Goal: Book appointment/travel/reservation

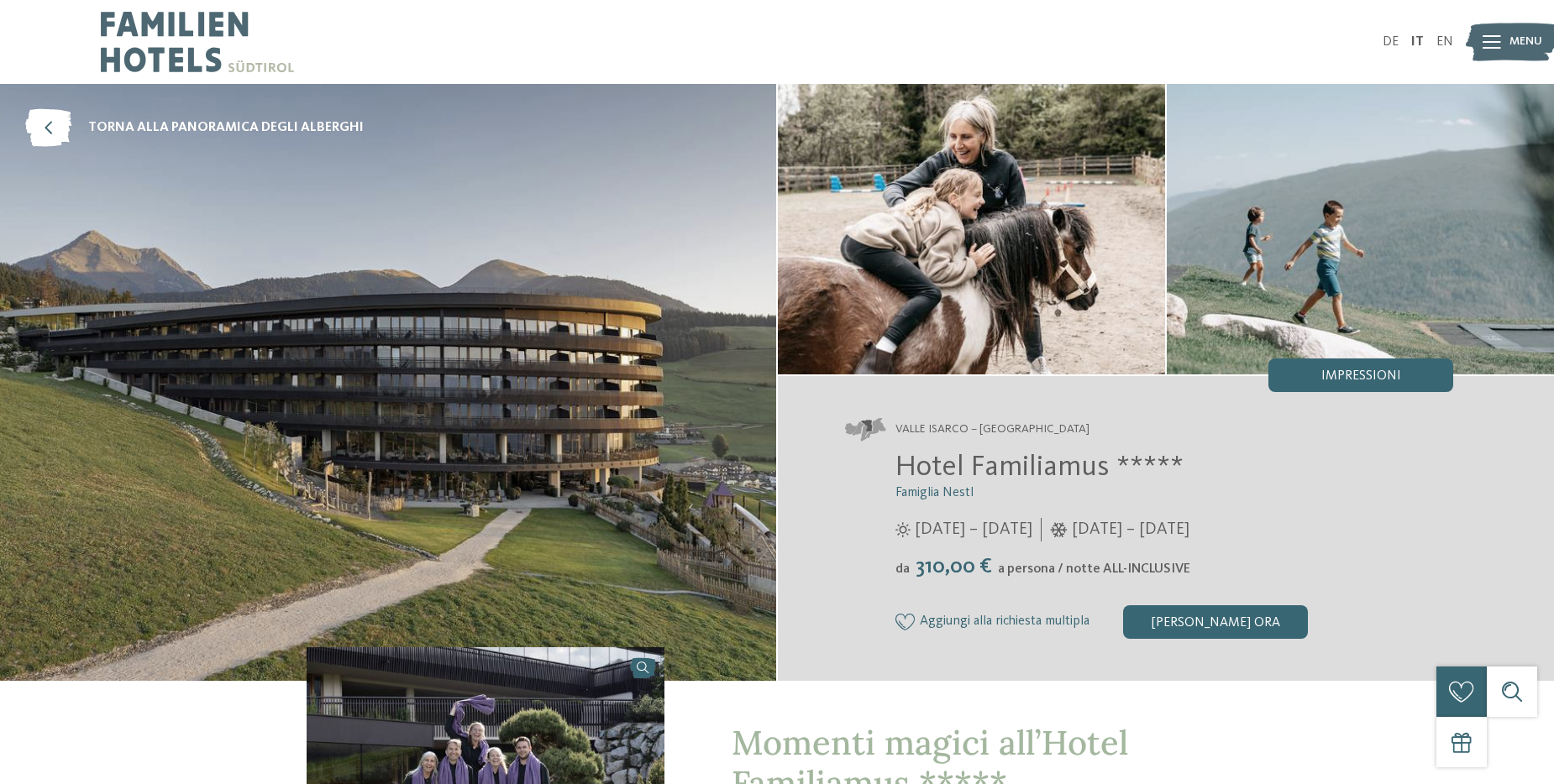
click at [257, 343] on img at bounding box center [388, 382] width 776 height 597
click at [1513, 45] on span "Menu" at bounding box center [1526, 41] width 33 height 17
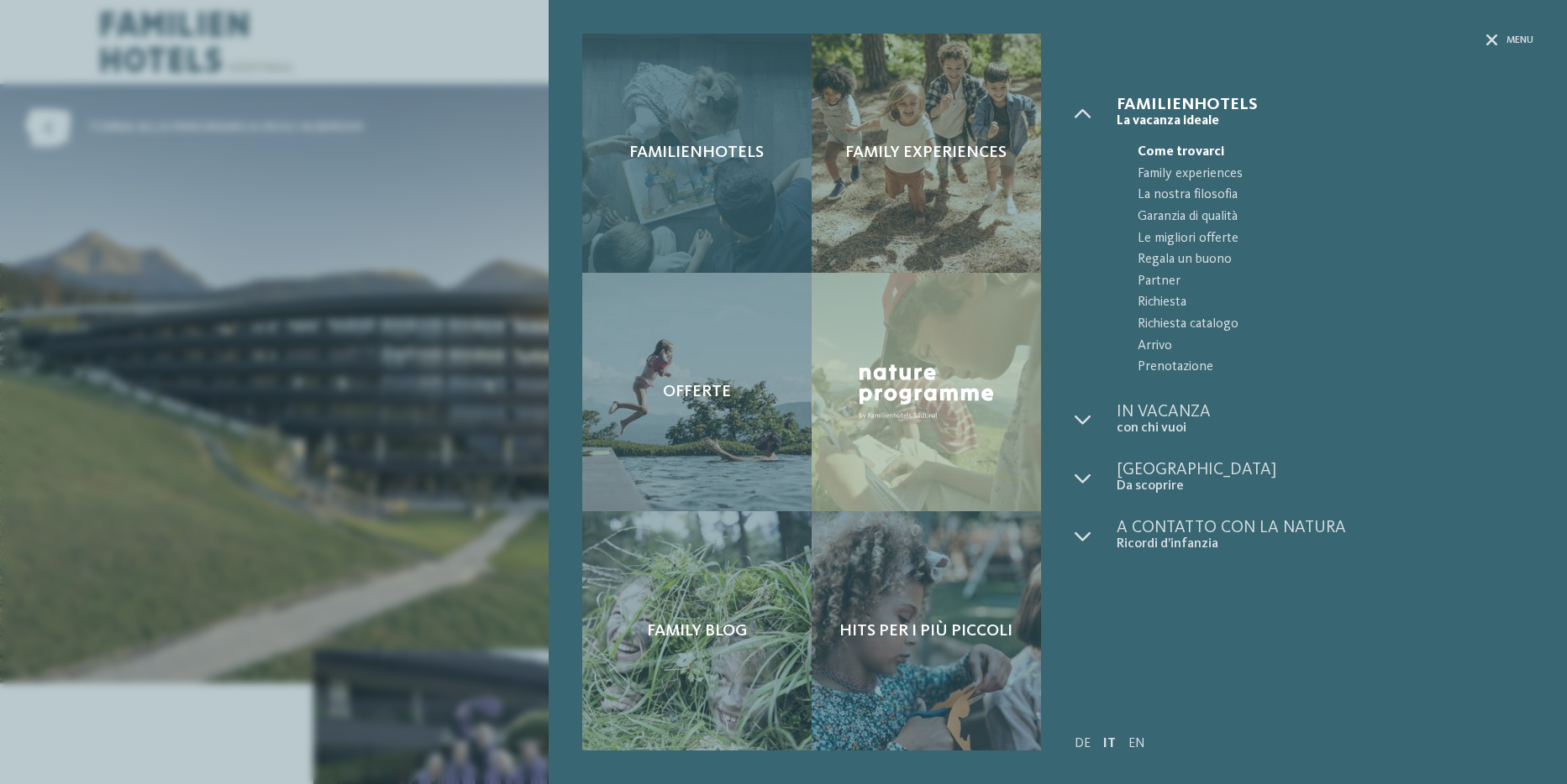
click at [736, 173] on div "Familienhotels" at bounding box center [696, 153] width 229 height 239
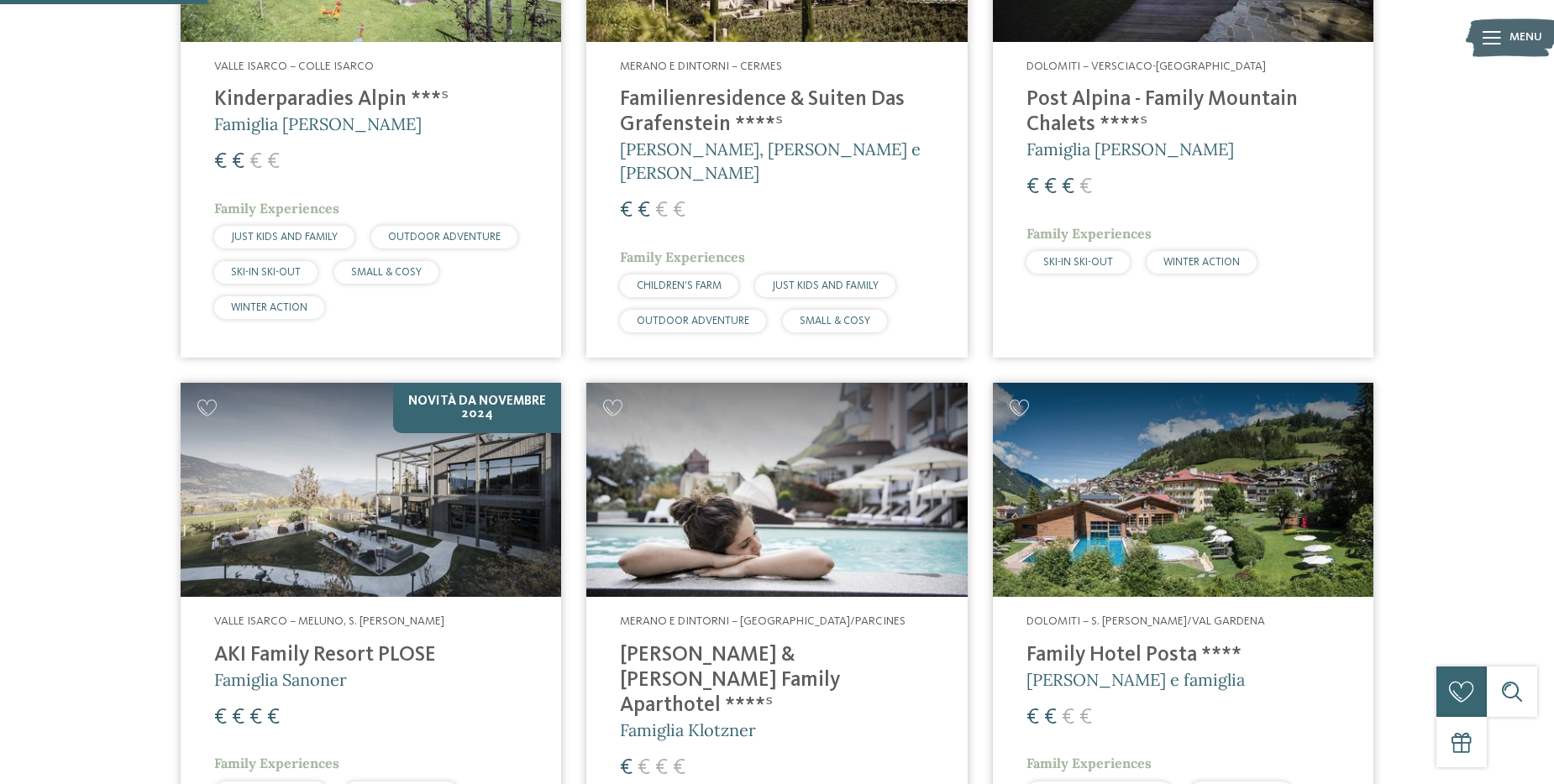
scroll to position [755, 0]
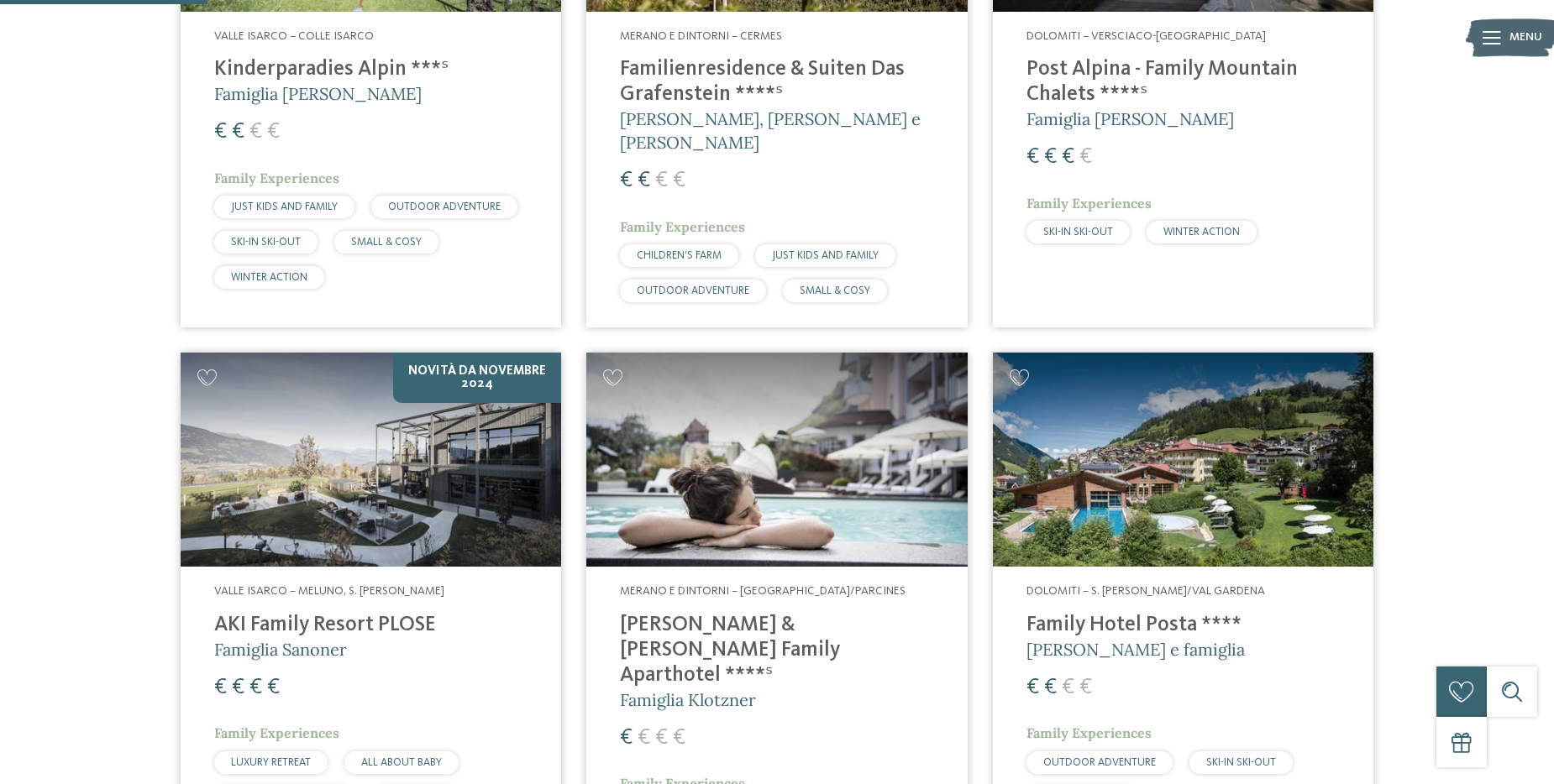
click at [375, 459] on img at bounding box center [370, 459] width 380 height 214
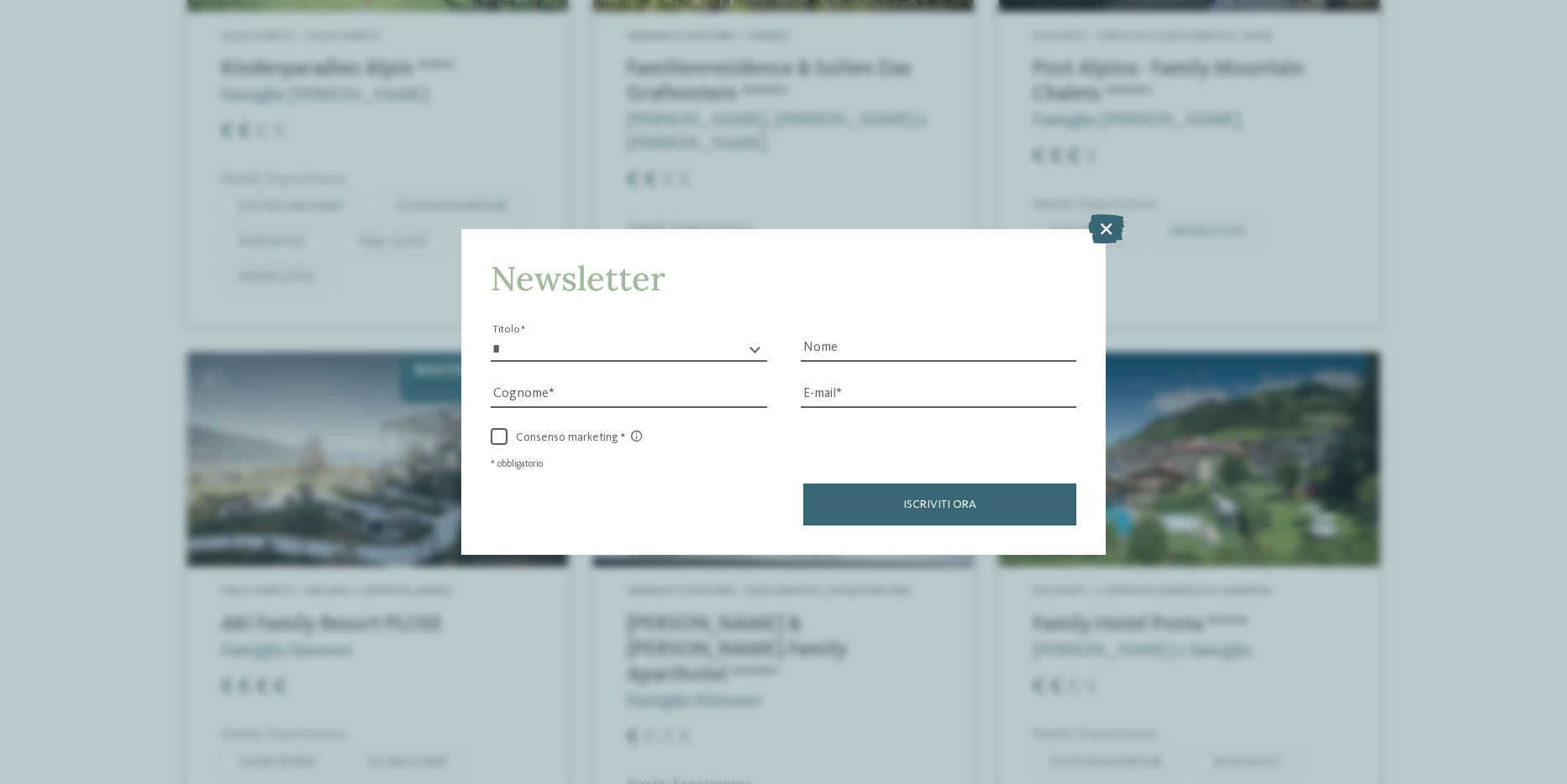
drag, startPoint x: 1097, startPoint y: 229, endPoint x: 1086, endPoint y: 217, distance: 16.3
click at [1097, 225] on icon at bounding box center [1106, 228] width 36 height 29
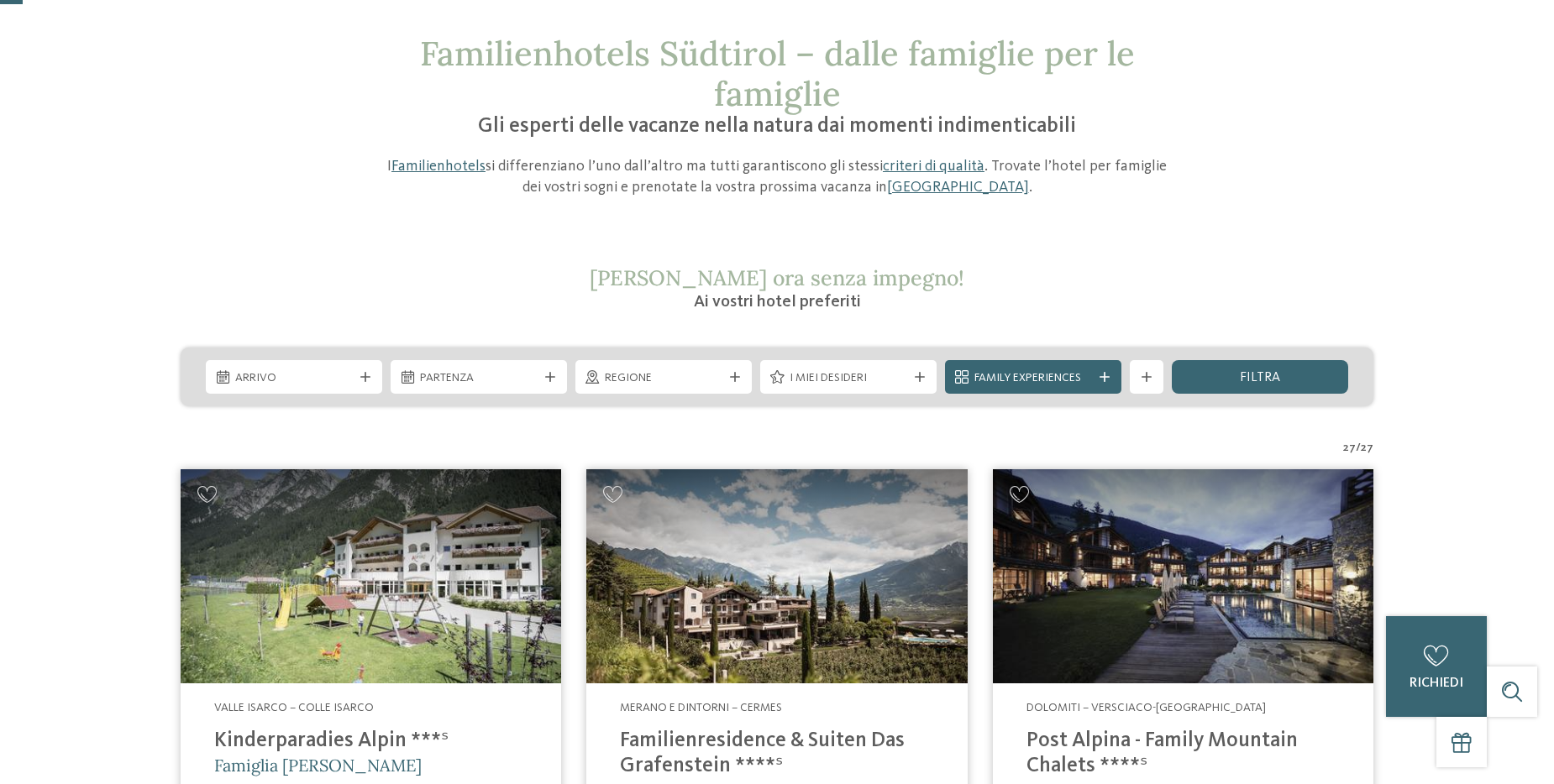
scroll to position [0, 0]
